Goal: Navigation & Orientation: Find specific page/section

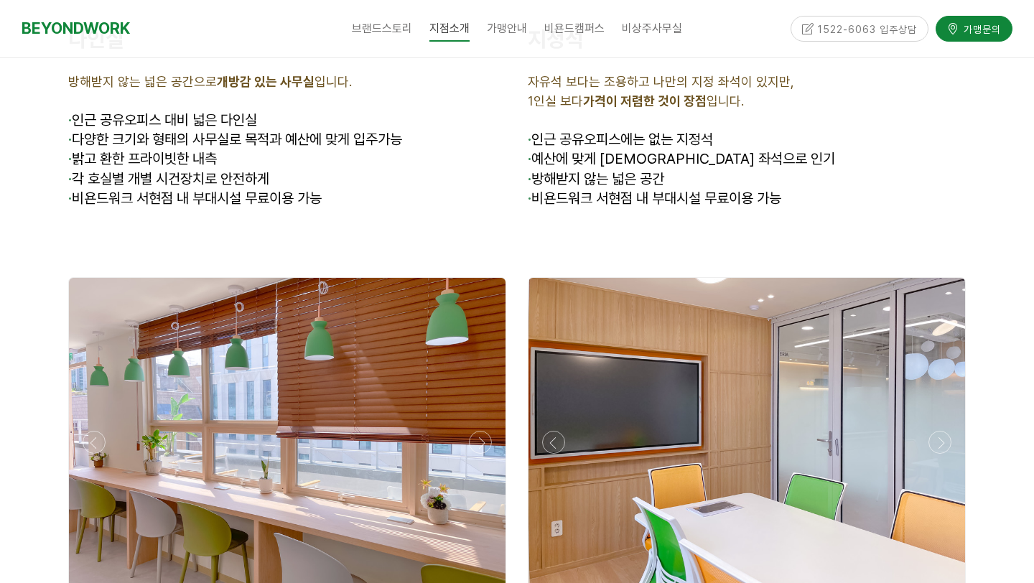
scroll to position [4449, 0]
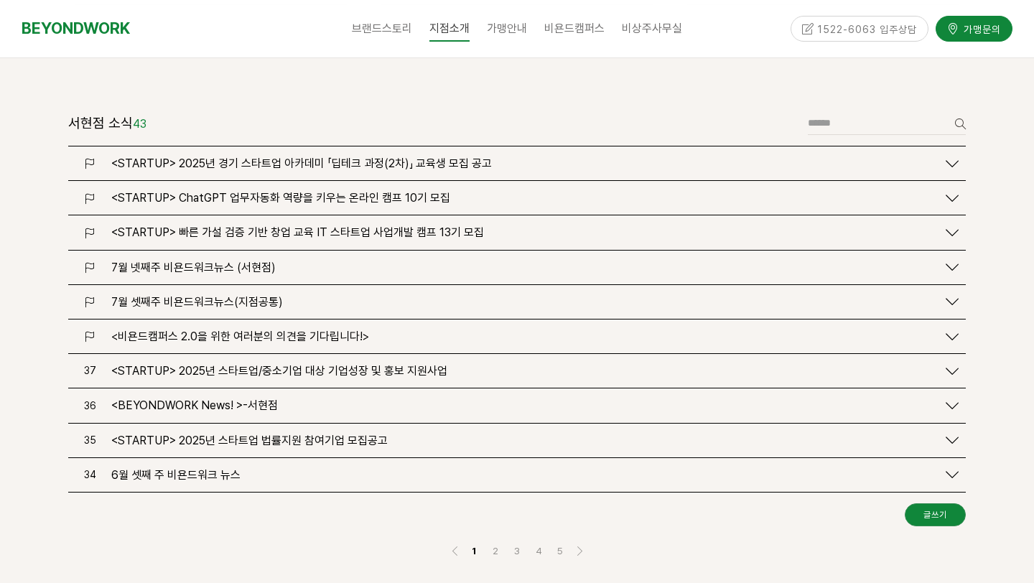
scroll to position [1697, 0]
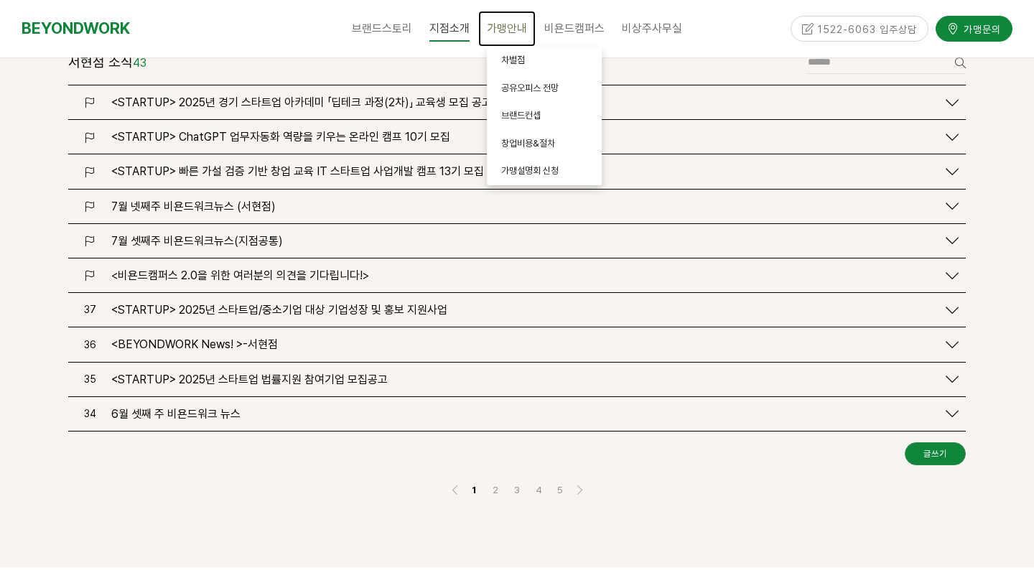
click at [507, 29] on span "가맹안내" at bounding box center [507, 29] width 40 height 14
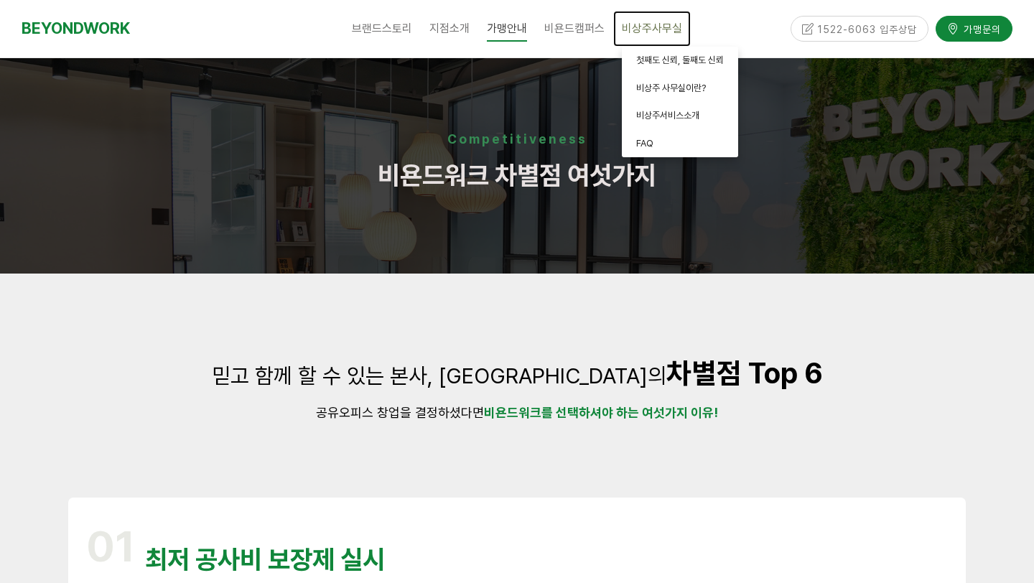
click at [646, 27] on span "비상주사무실" at bounding box center [652, 29] width 60 height 14
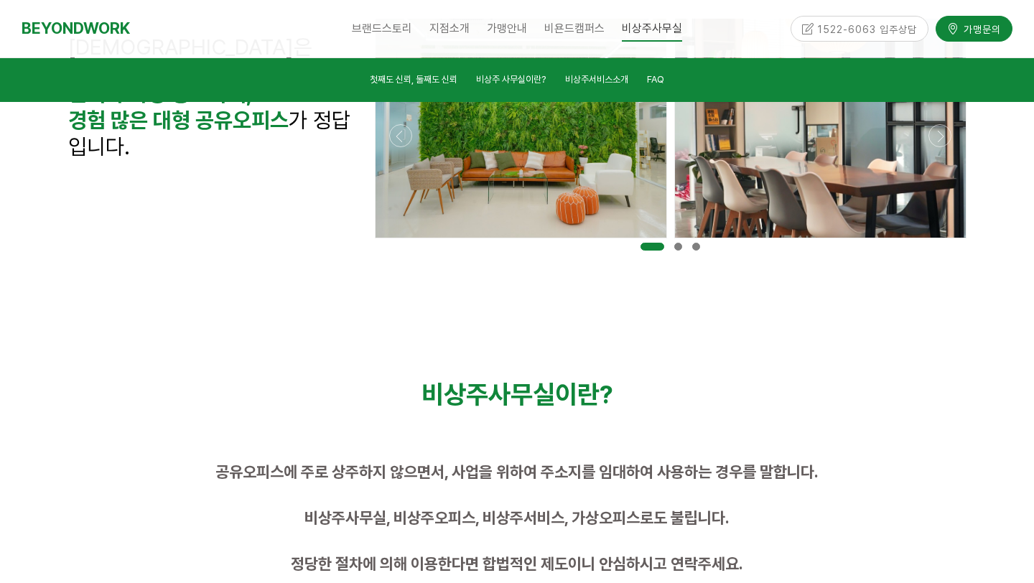
scroll to position [539, 0]
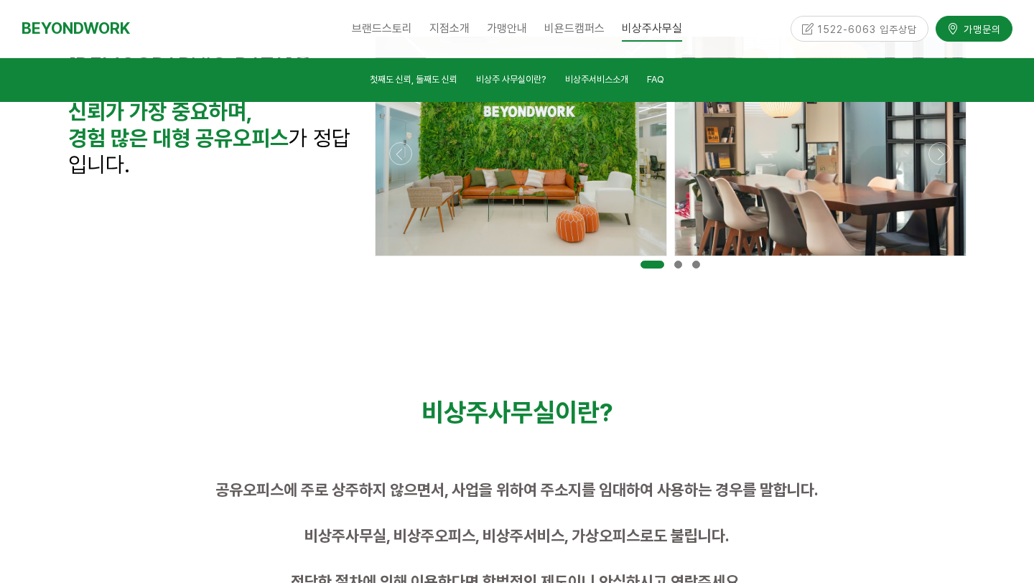
click at [675, 260] on div at bounding box center [678, 264] width 18 height 15
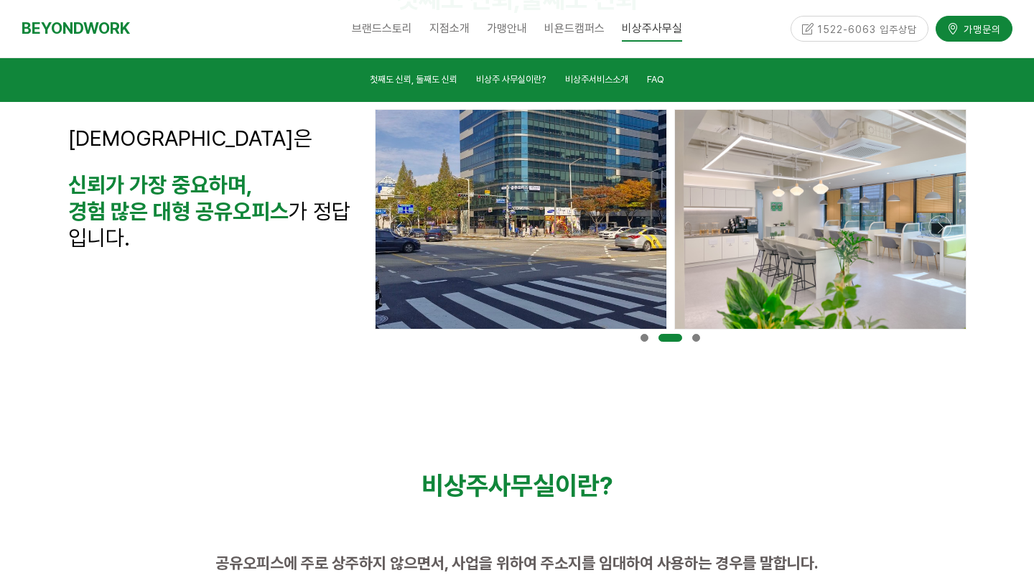
scroll to position [421, 0]
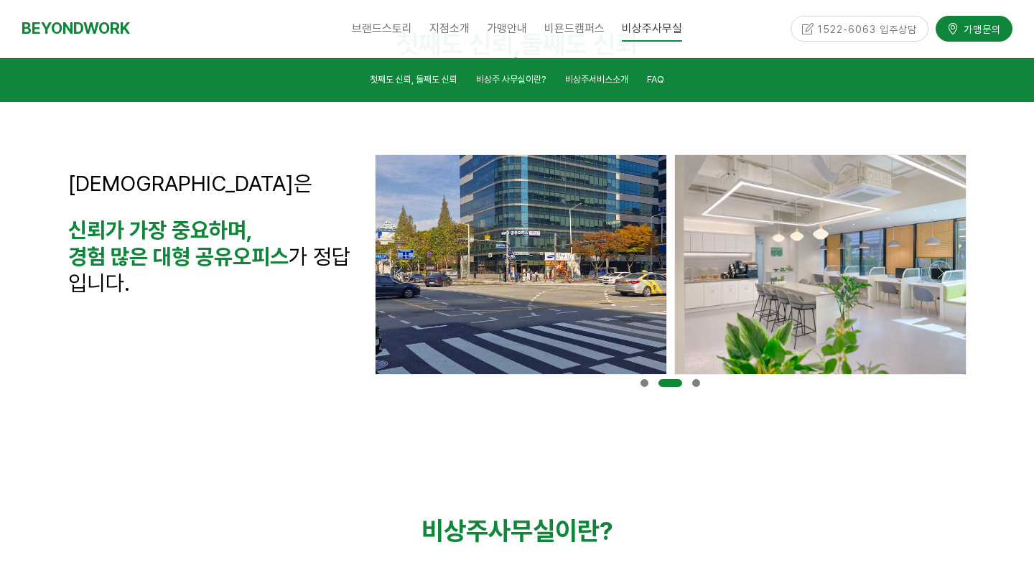
click at [697, 383] on span at bounding box center [696, 383] width 8 height 8
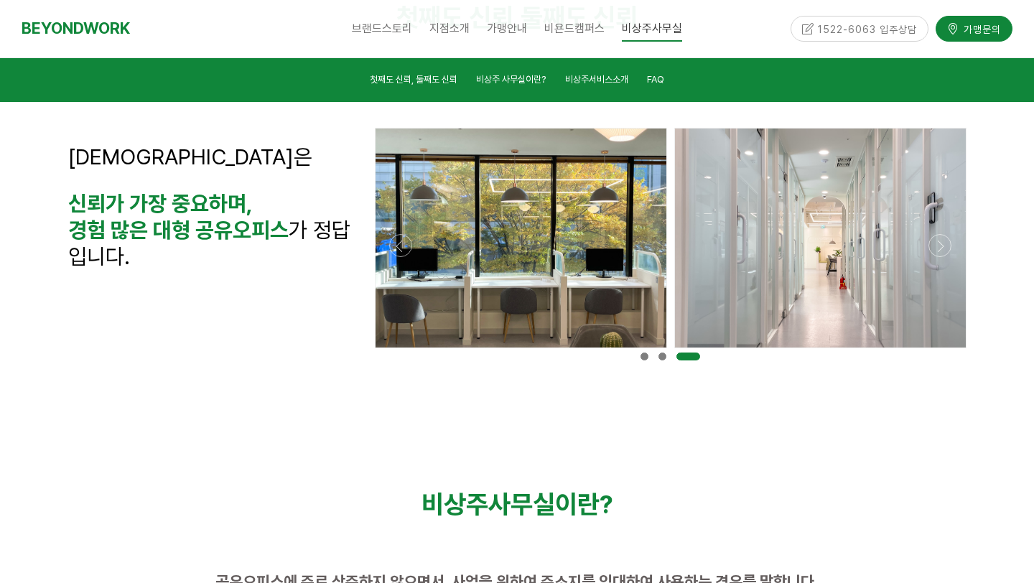
scroll to position [442, 0]
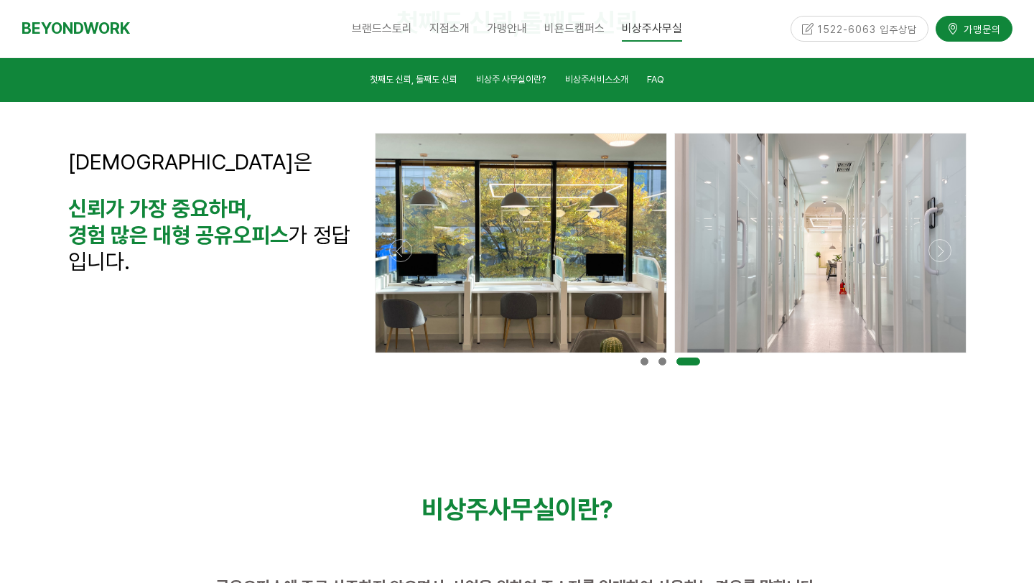
click at [650, 362] on div at bounding box center [645, 361] width 18 height 15
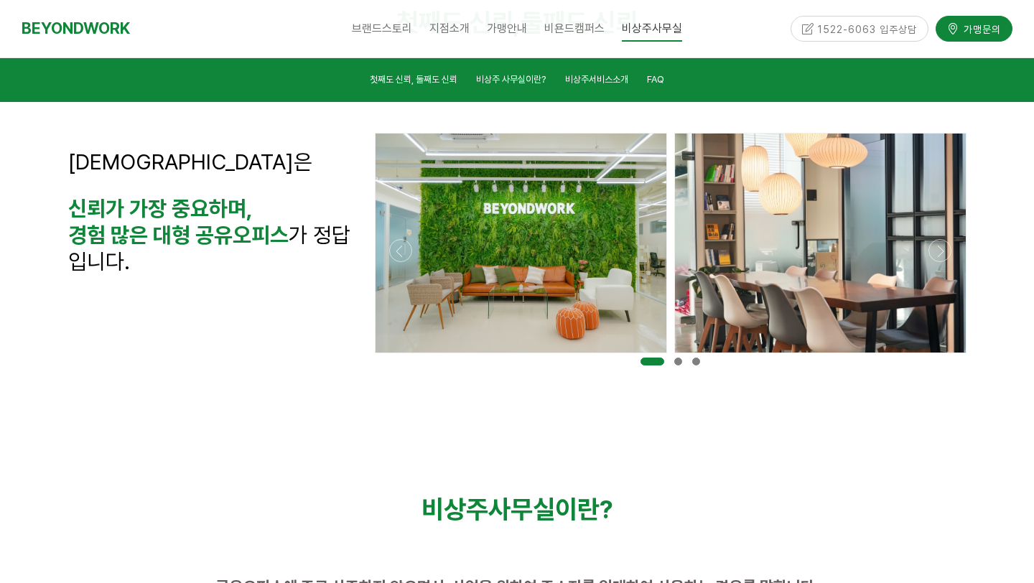
click at [677, 363] on span at bounding box center [678, 362] width 8 height 8
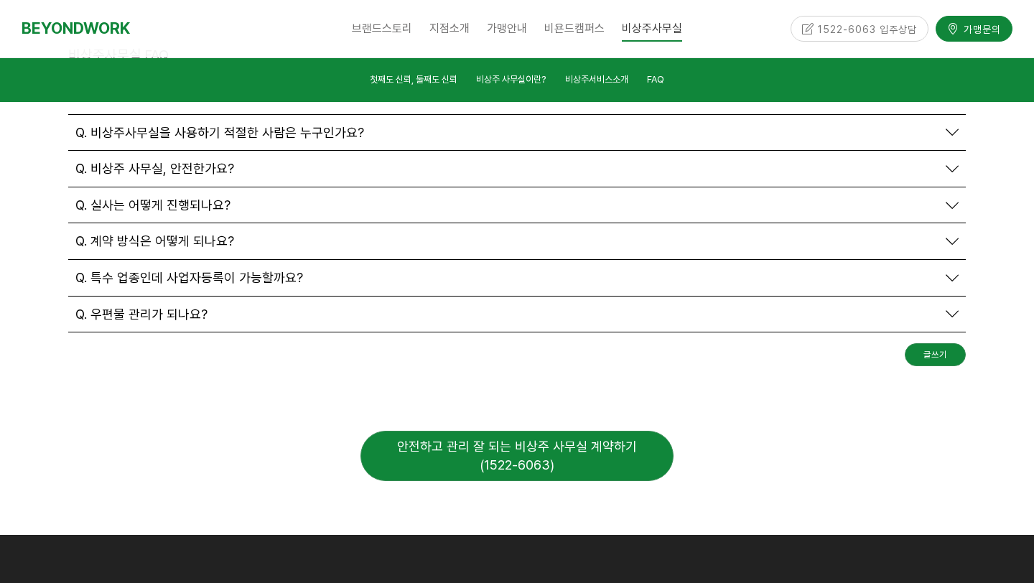
scroll to position [5396, 0]
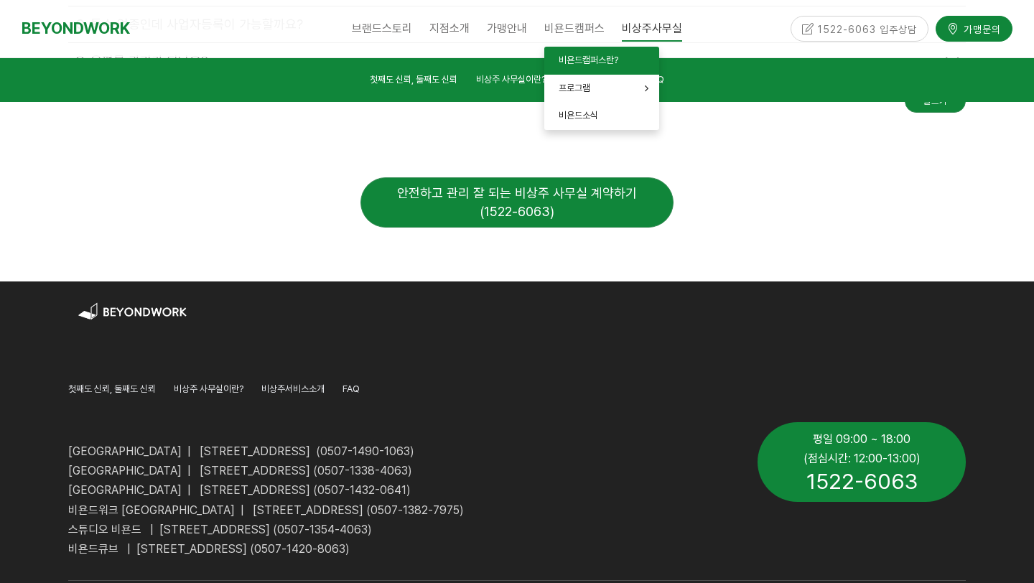
click at [577, 64] on span "비욘드캠퍼스란?" at bounding box center [589, 60] width 60 height 11
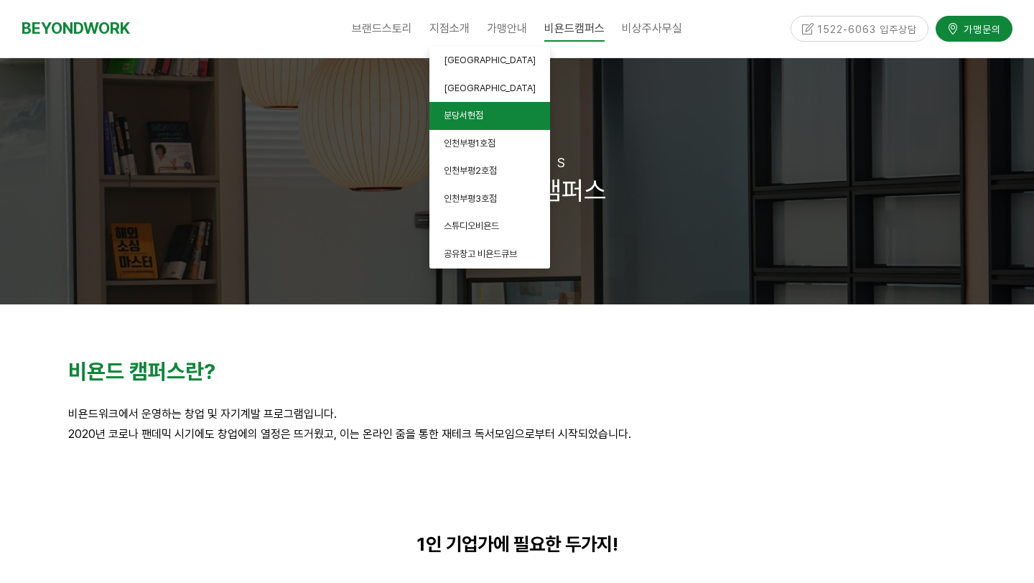
click at [469, 118] on span "분당서현점" at bounding box center [464, 115] width 40 height 11
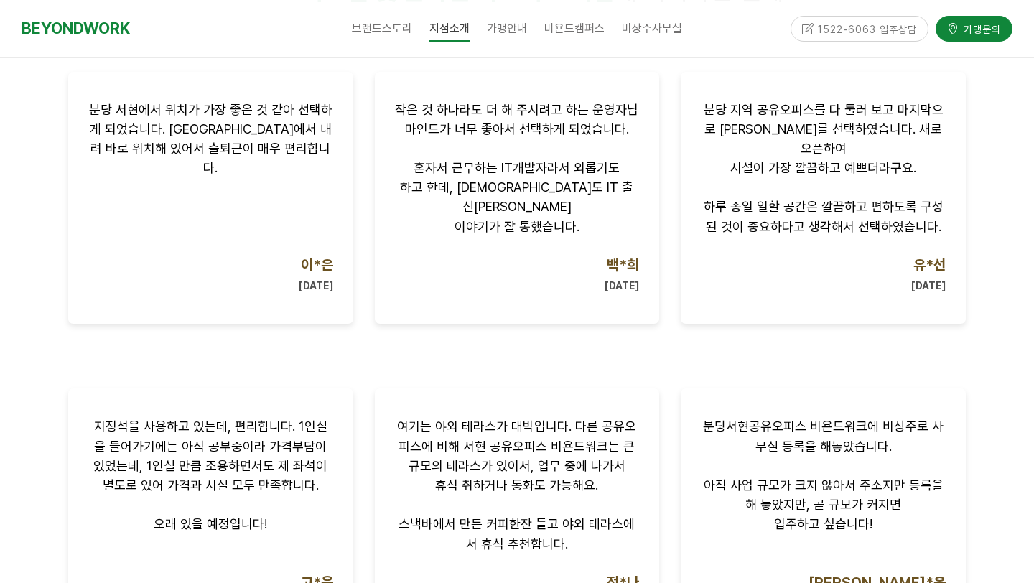
scroll to position [961, 0]
